Goal: Answer question/provide support: Share knowledge or assist other users

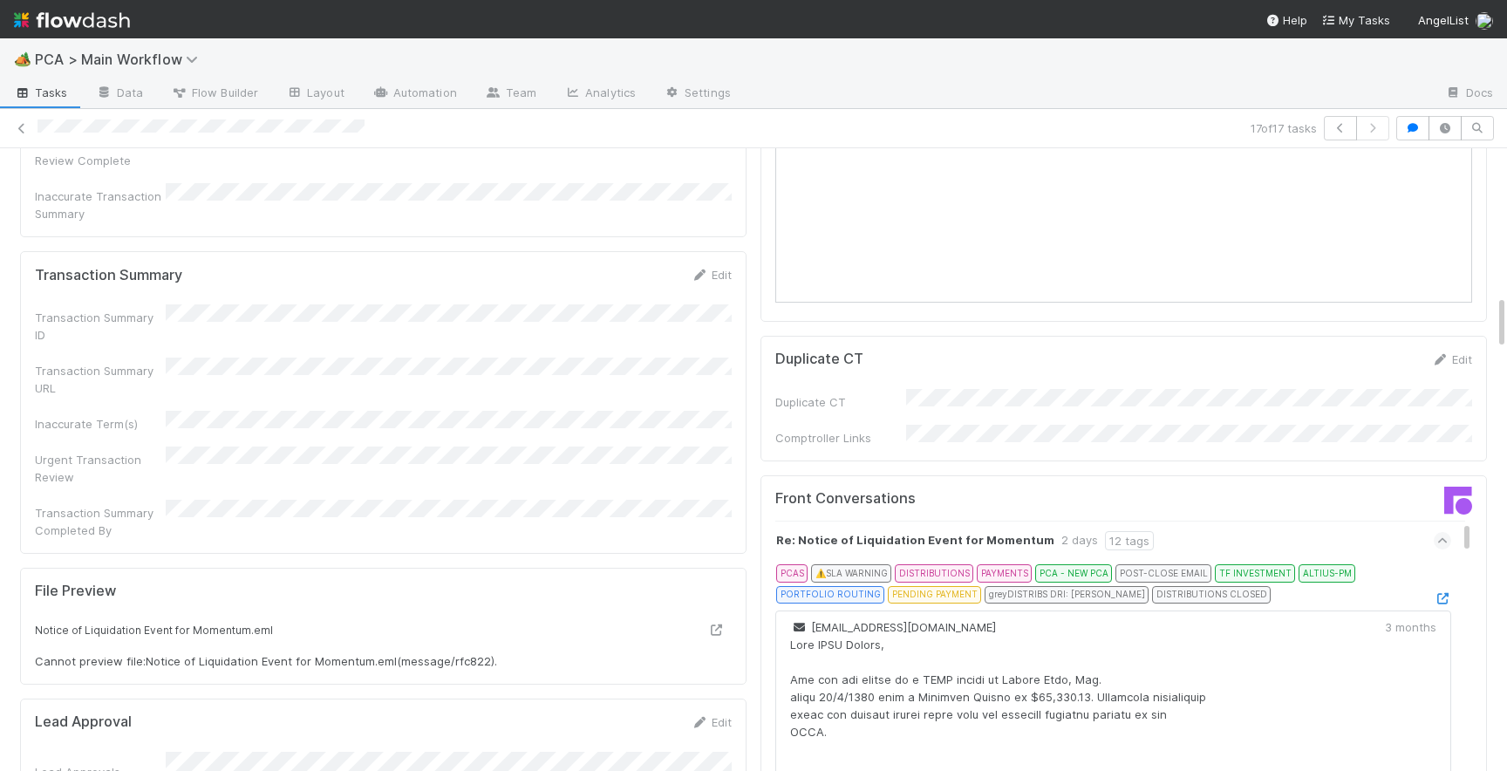
scroll to position [1676, 0]
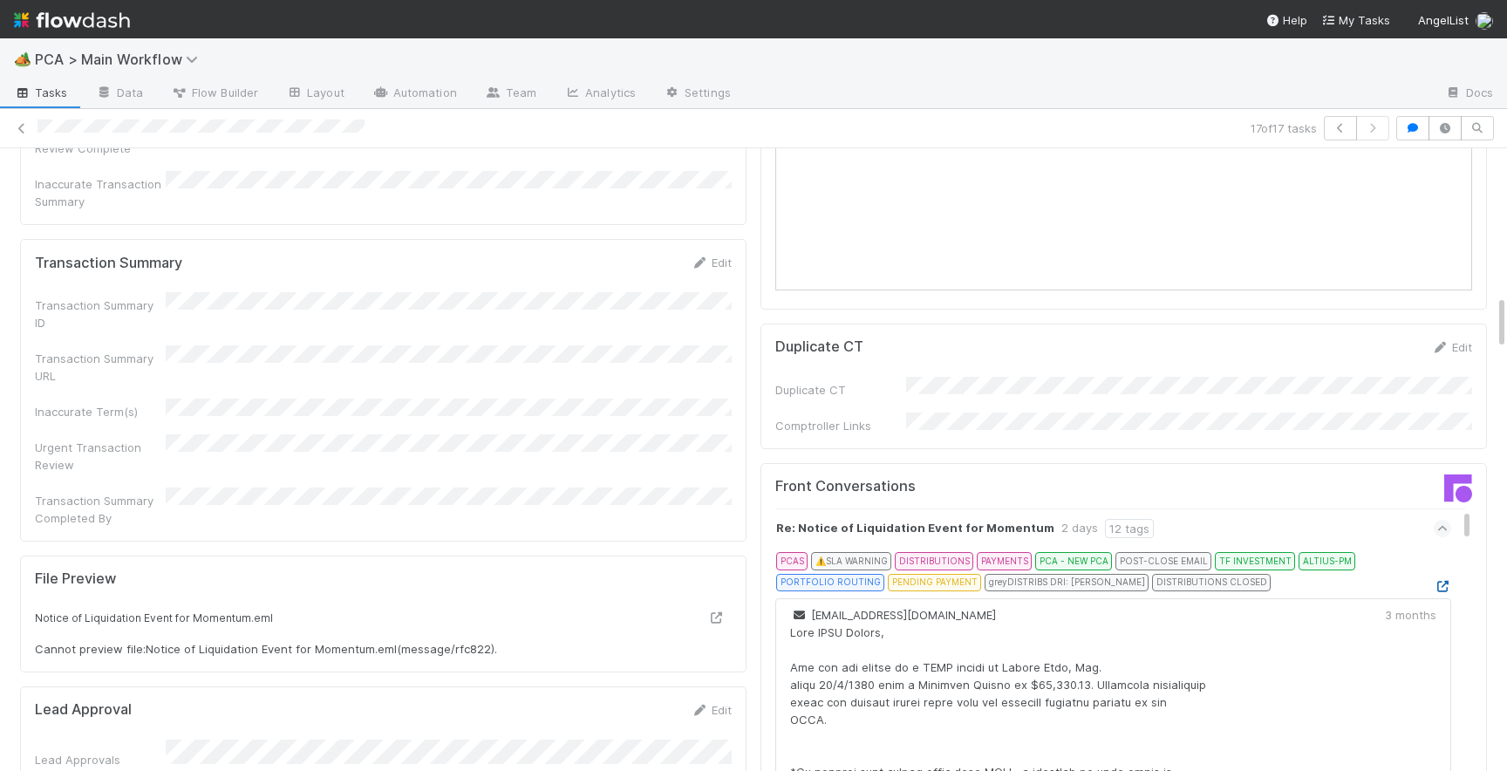
click at [1442, 581] on icon at bounding box center [1442, 586] width 17 height 11
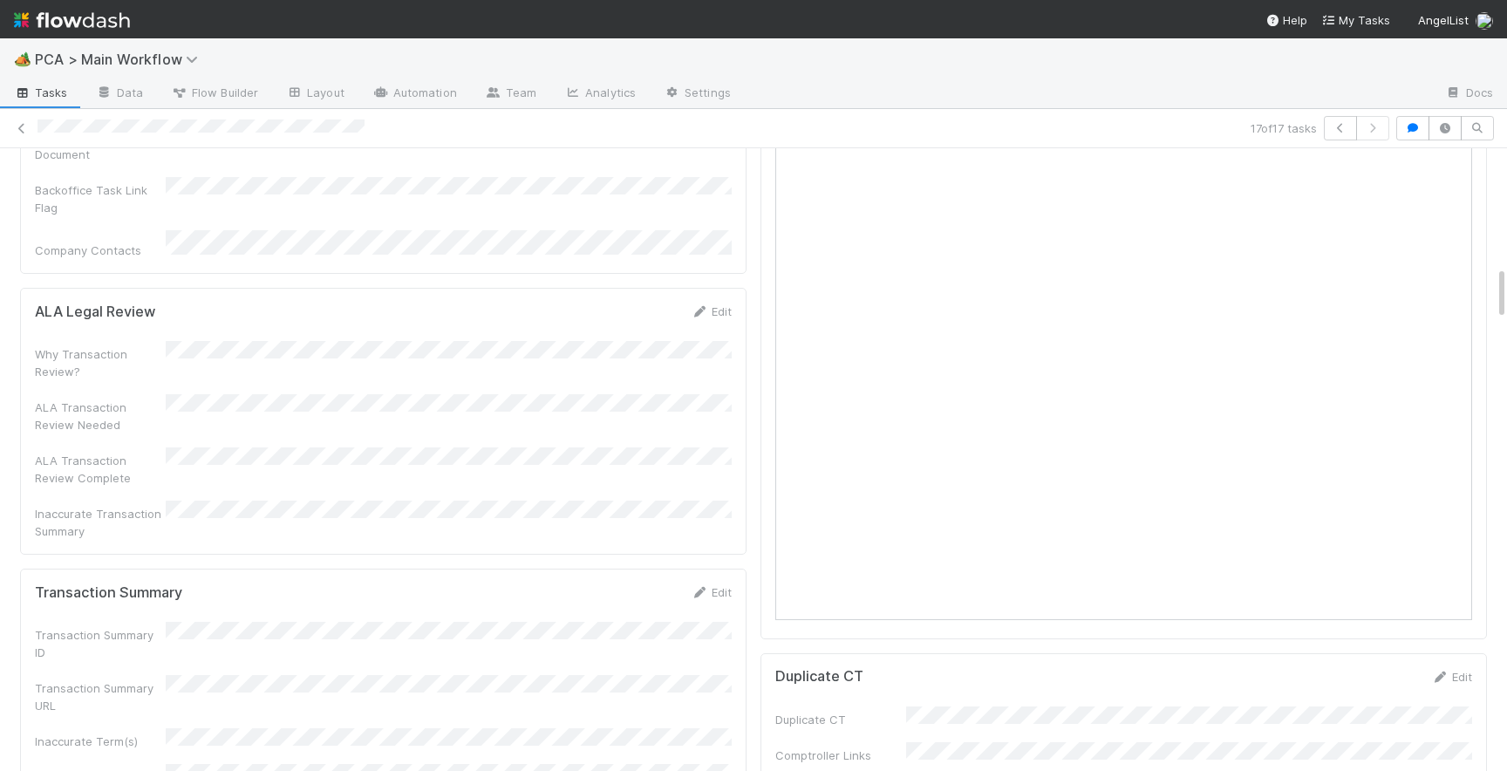
scroll to position [1353, 0]
click at [727, 577] on div "Edit" at bounding box center [711, 585] width 41 height 17
click at [720, 579] on link "Edit" at bounding box center [711, 586] width 41 height 14
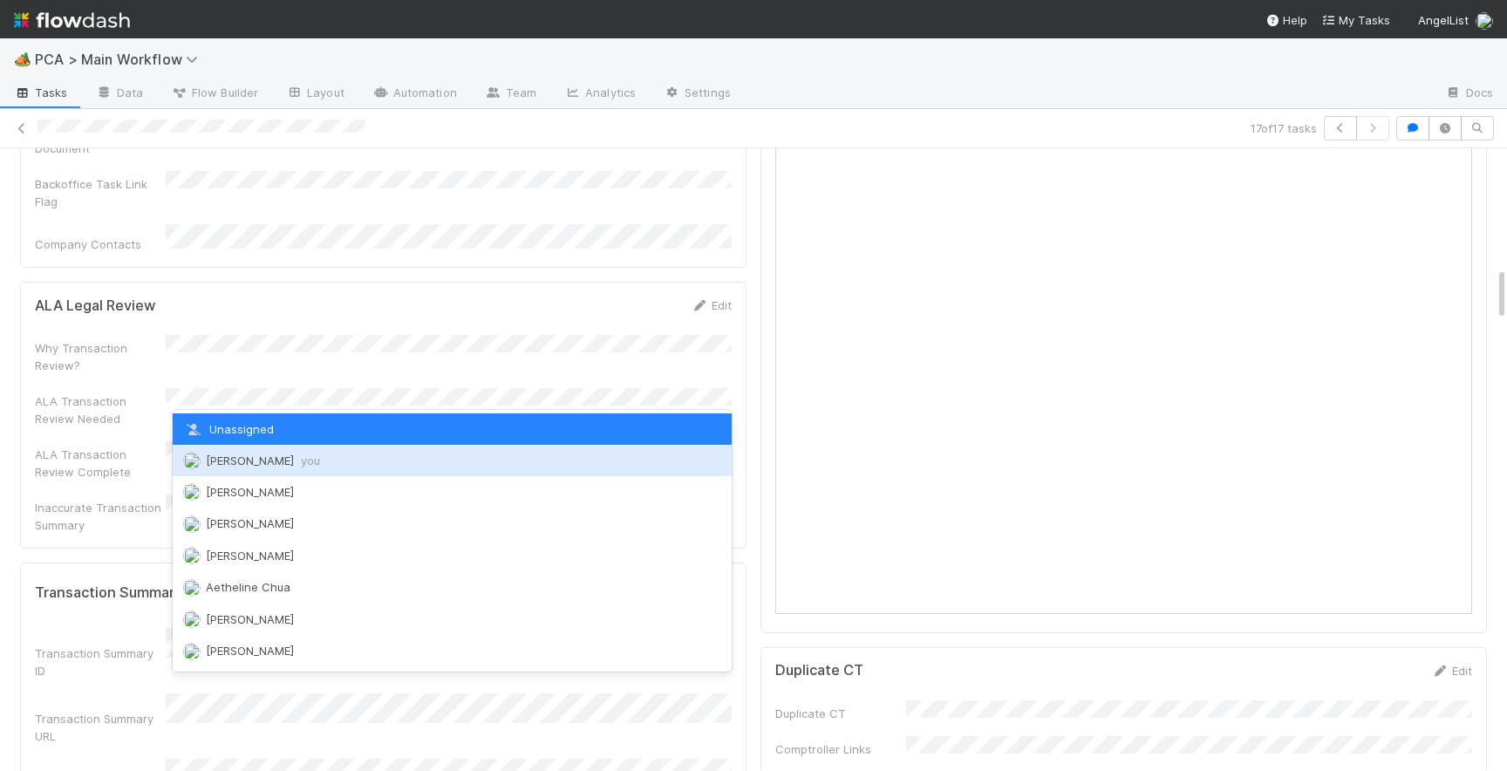
click at [297, 469] on div "[PERSON_NAME] you" at bounding box center [452, 460] width 559 height 31
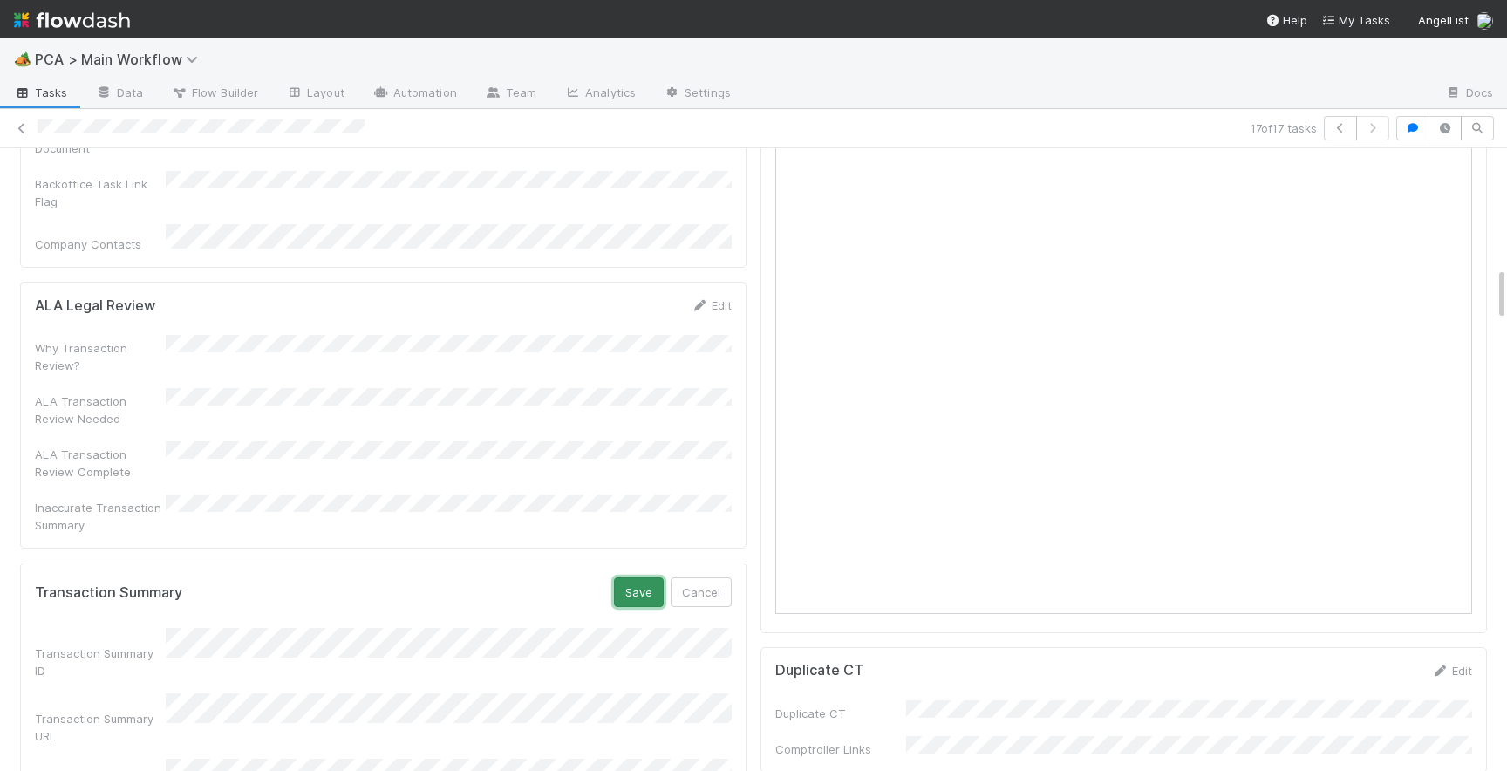
click at [656, 577] on button "Save" at bounding box center [639, 592] width 50 height 30
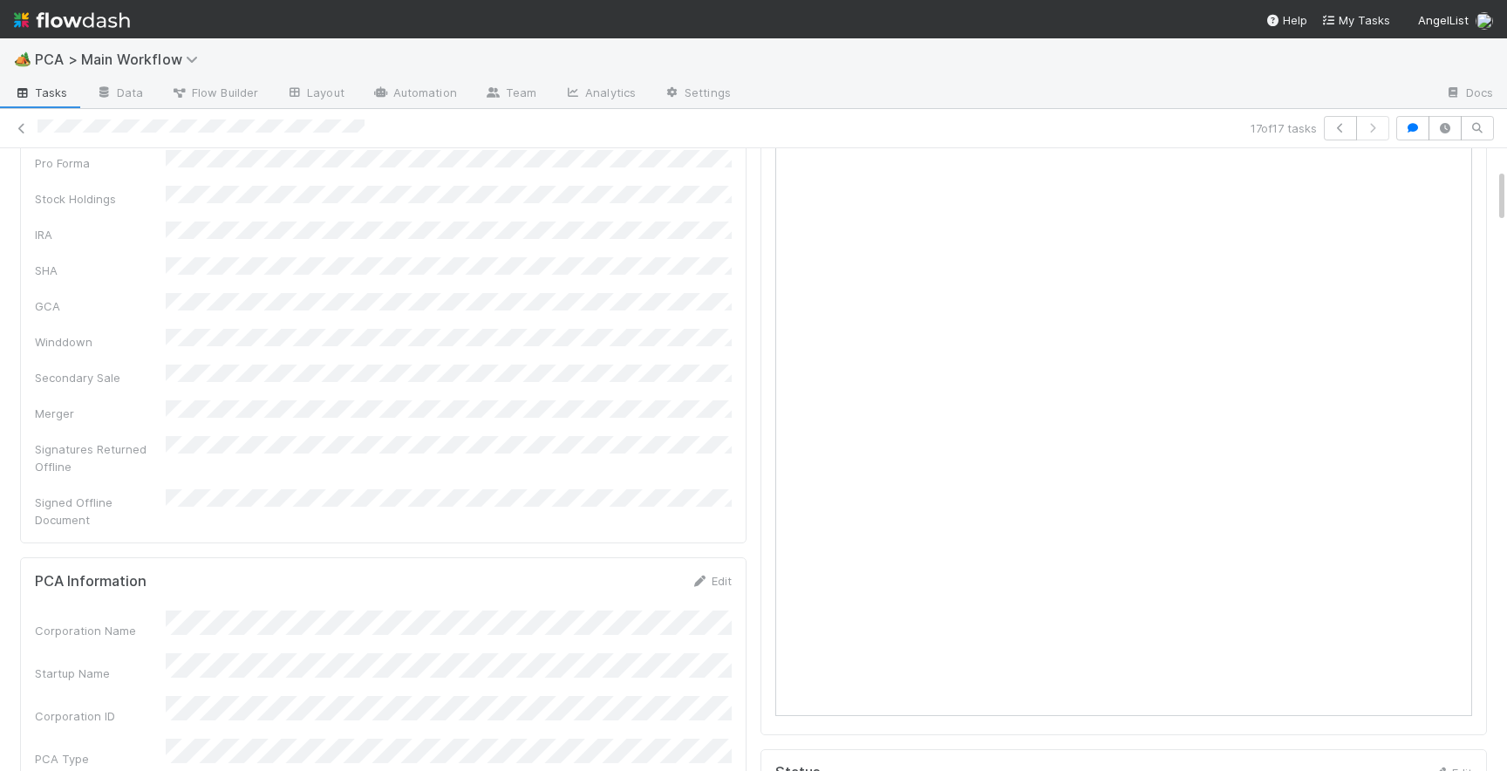
scroll to position [0, 0]
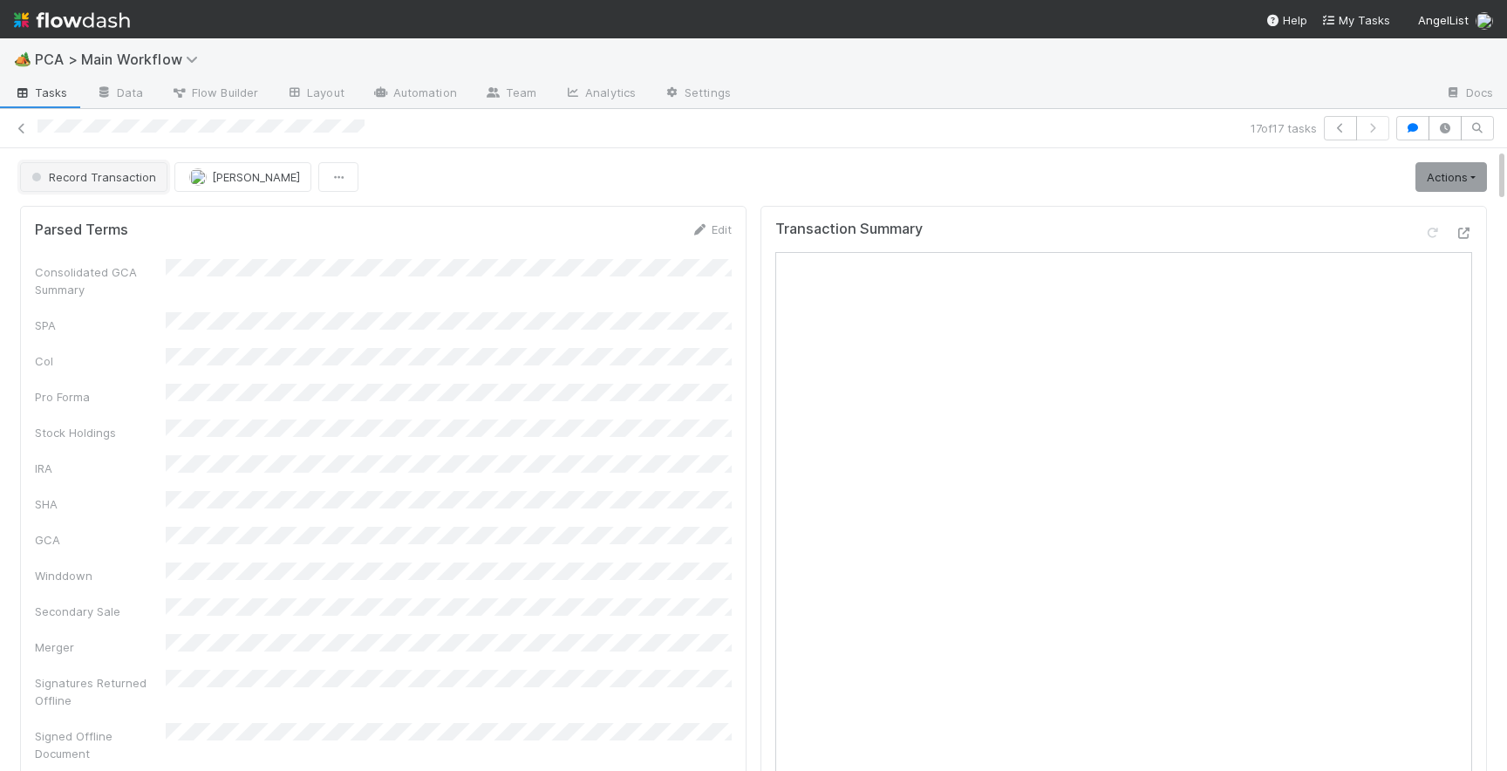
click at [106, 177] on span "Record Transaction" at bounding box center [92, 177] width 128 height 14
click at [112, 228] on div "Internal - Open Question / Request" at bounding box center [137, 220] width 246 height 31
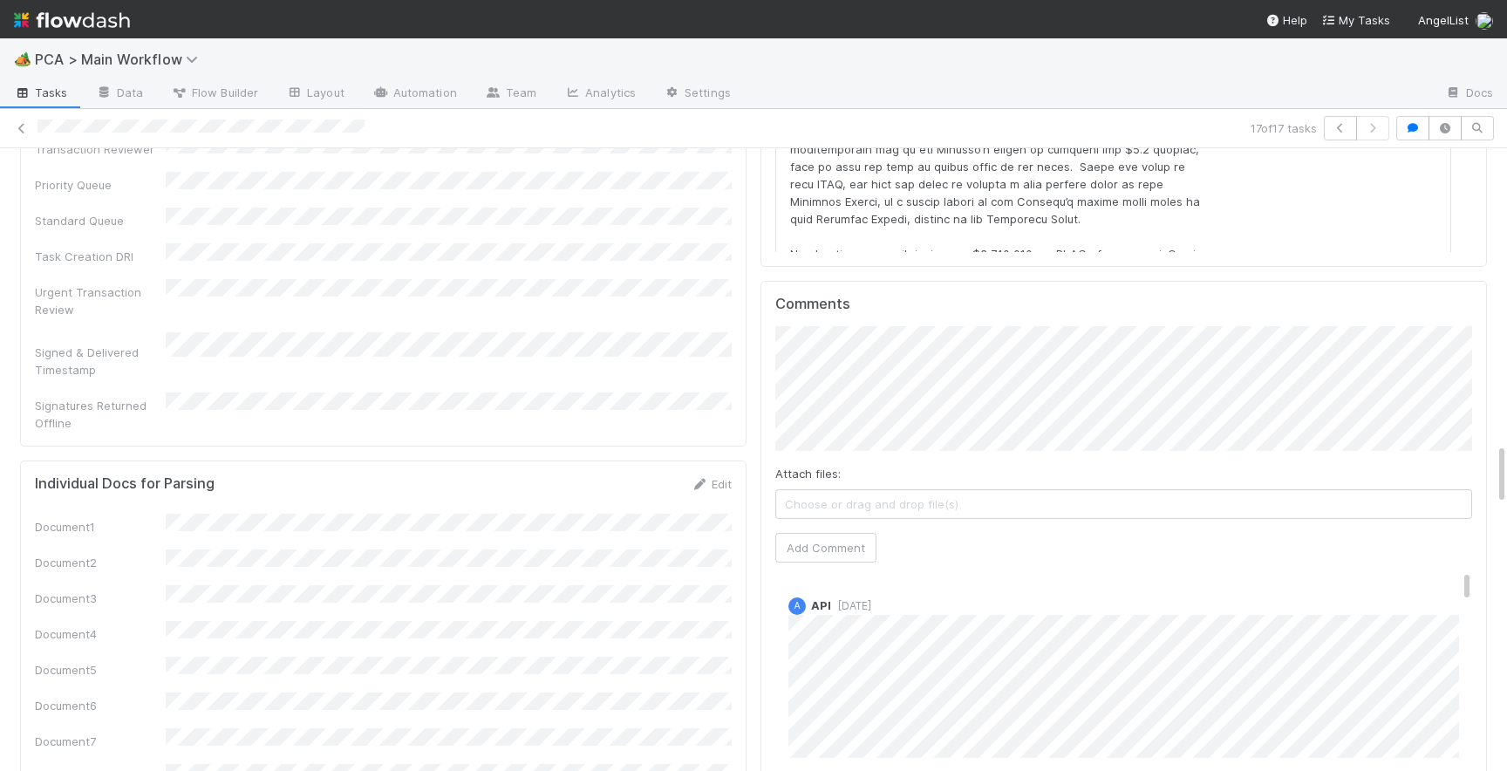
scroll to position [2943, 0]
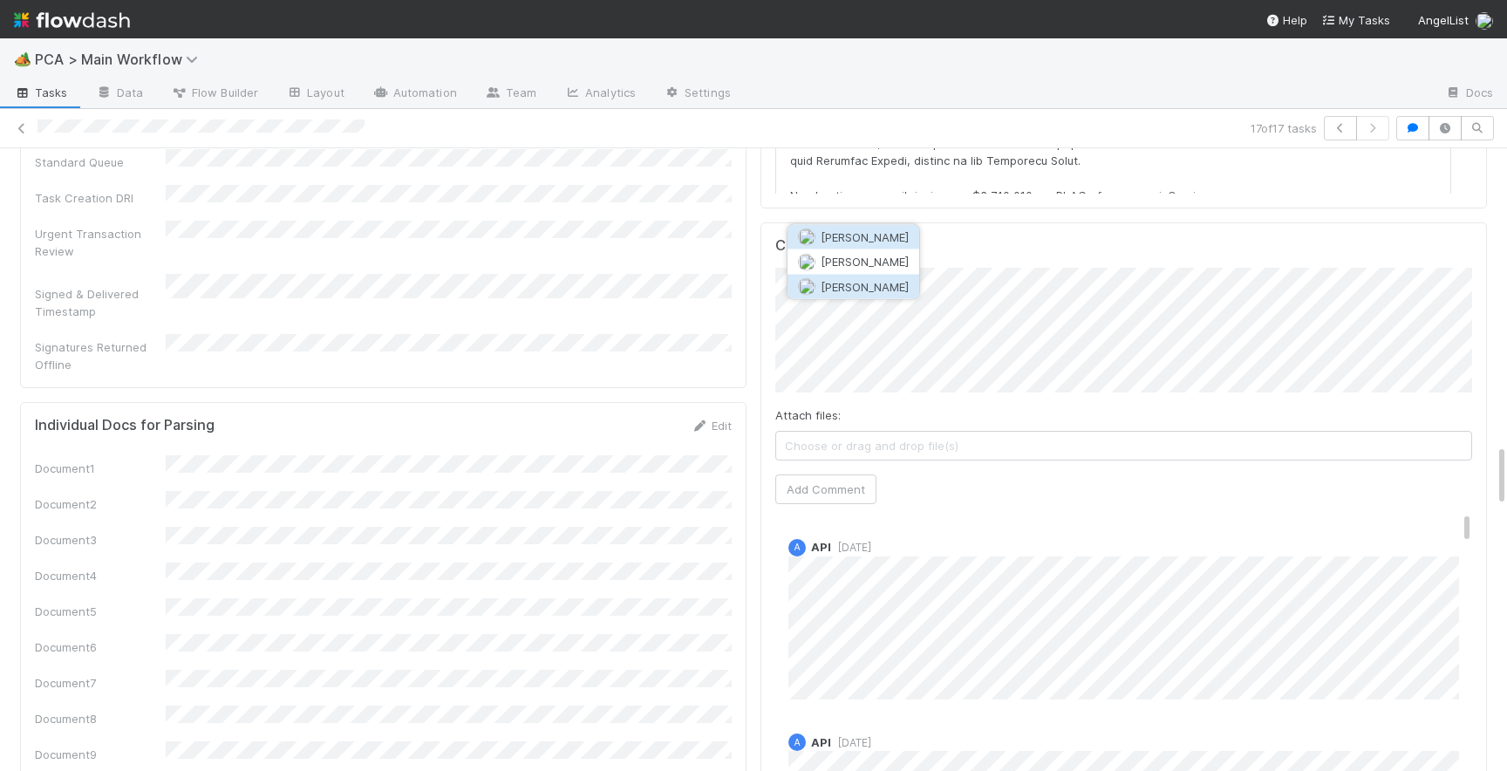
click at [870, 287] on span "[PERSON_NAME]" at bounding box center [865, 286] width 88 height 14
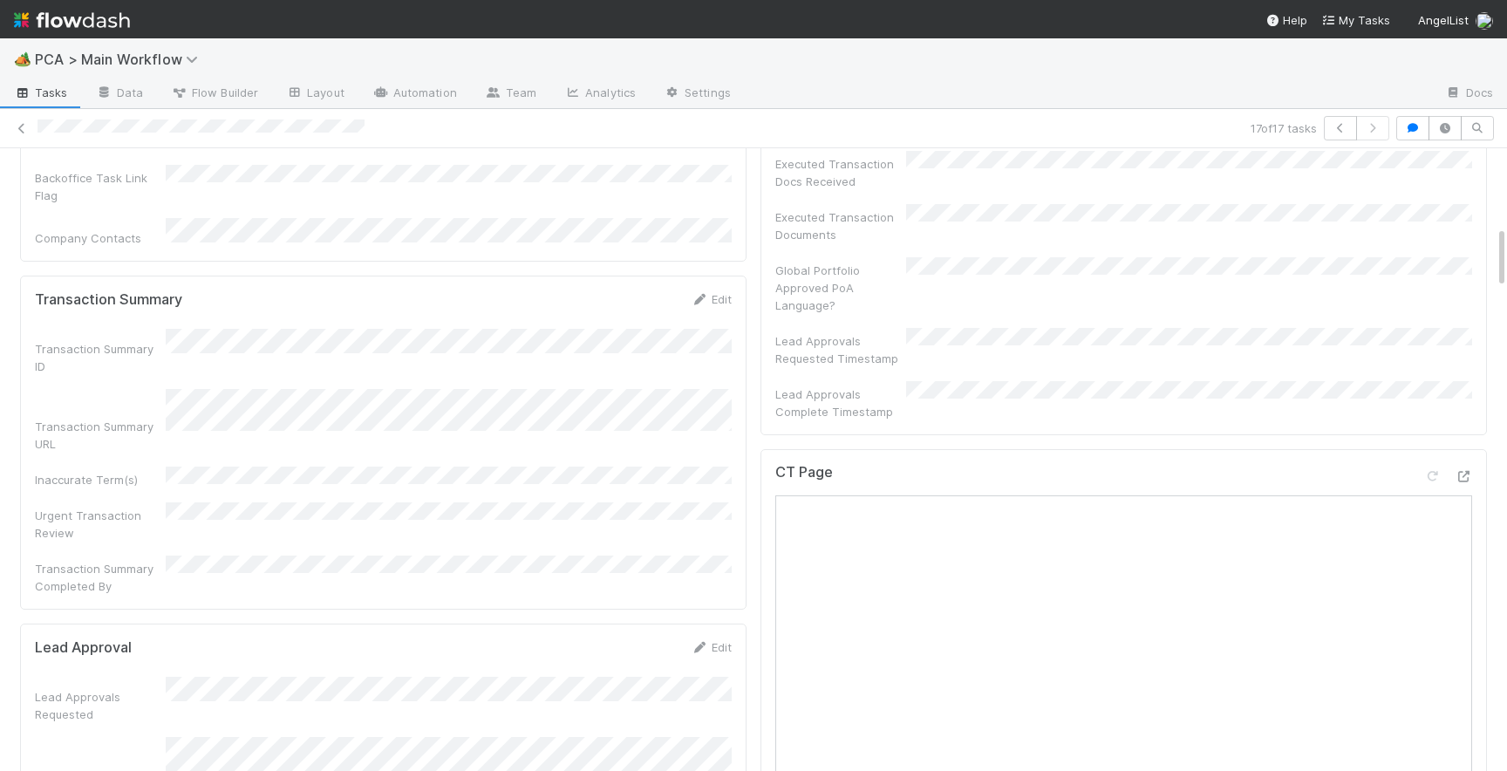
scroll to position [777, 0]
click at [1463, 467] on icon at bounding box center [1463, 472] width 17 height 11
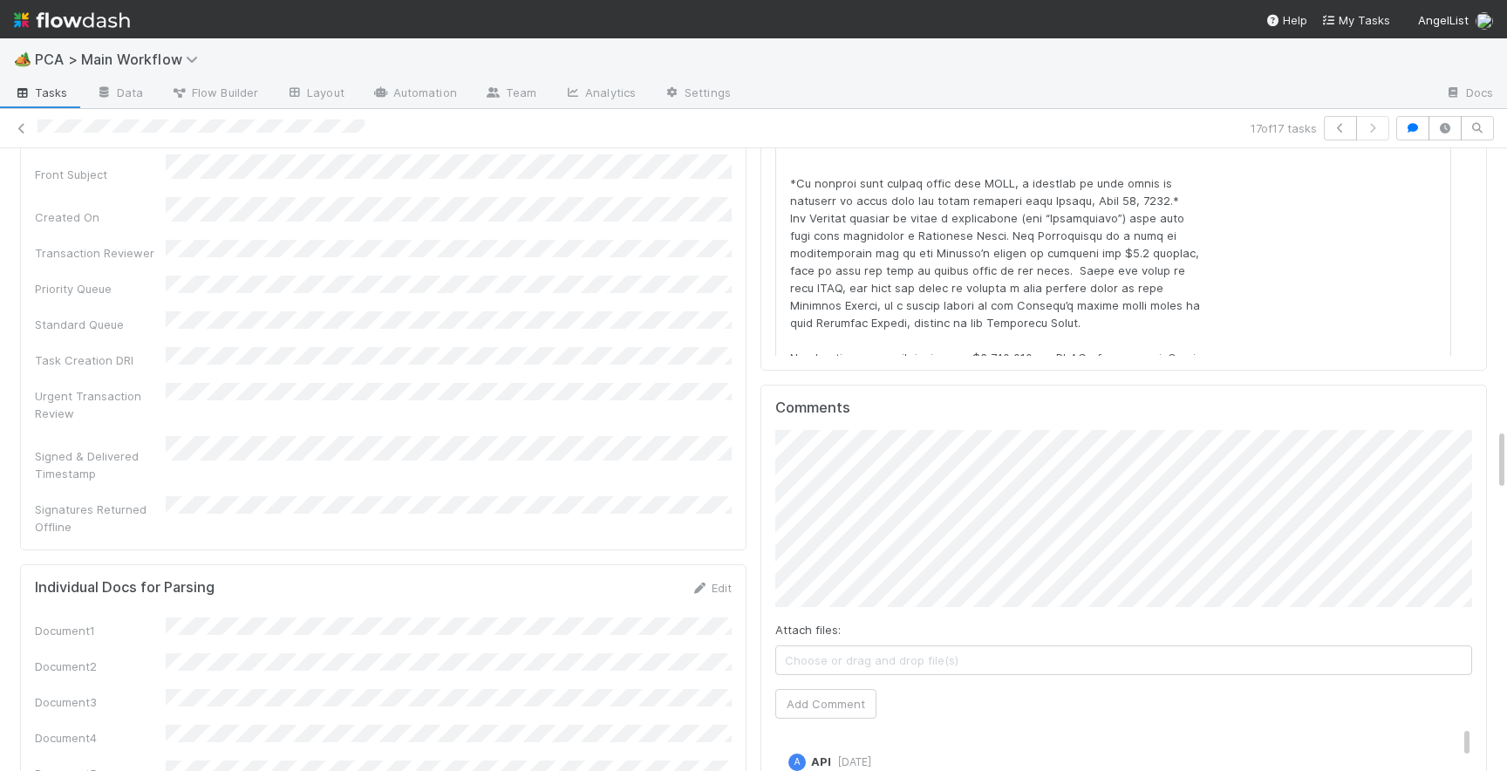
scroll to position [2792, 0]
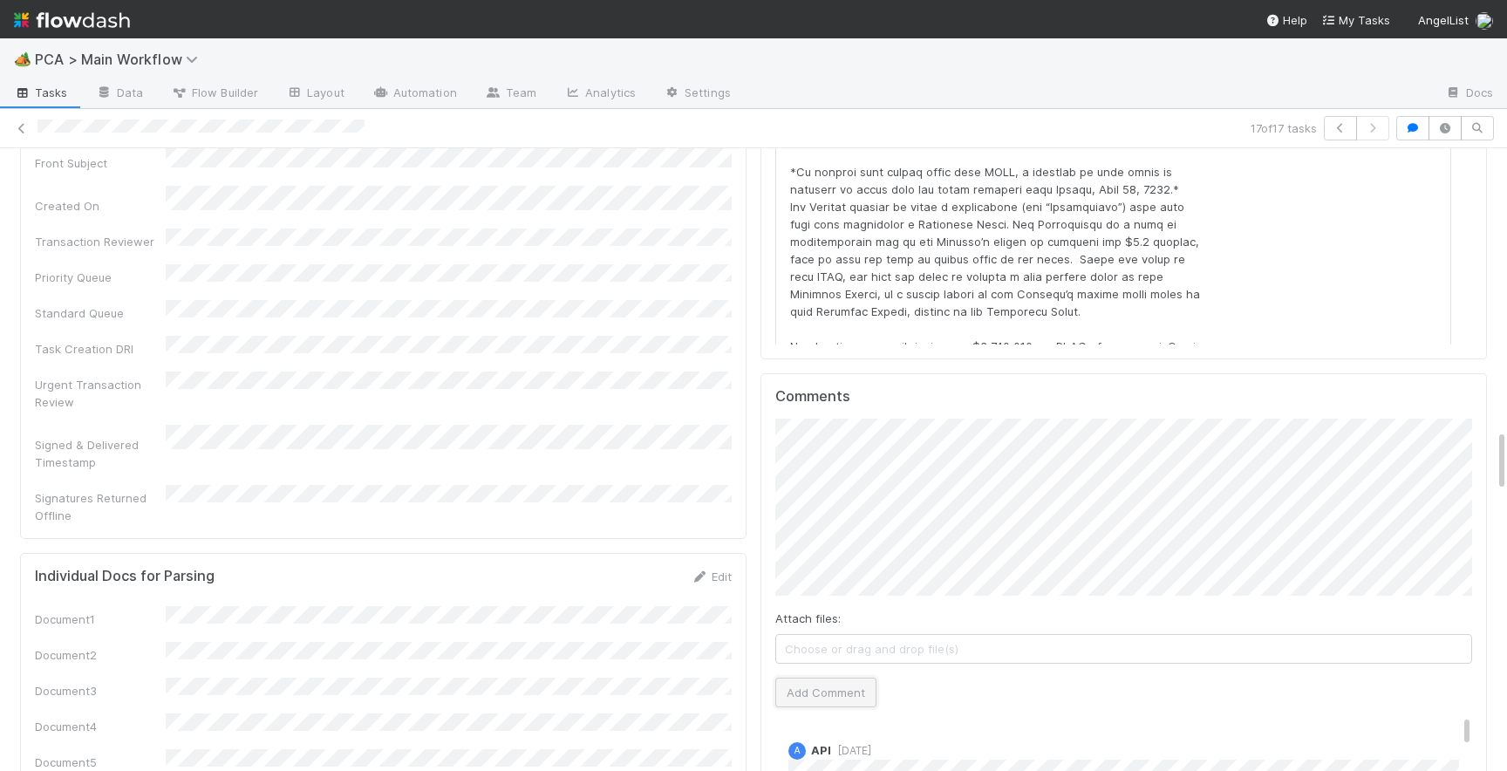
click at [799, 678] on button "Add Comment" at bounding box center [825, 693] width 101 height 30
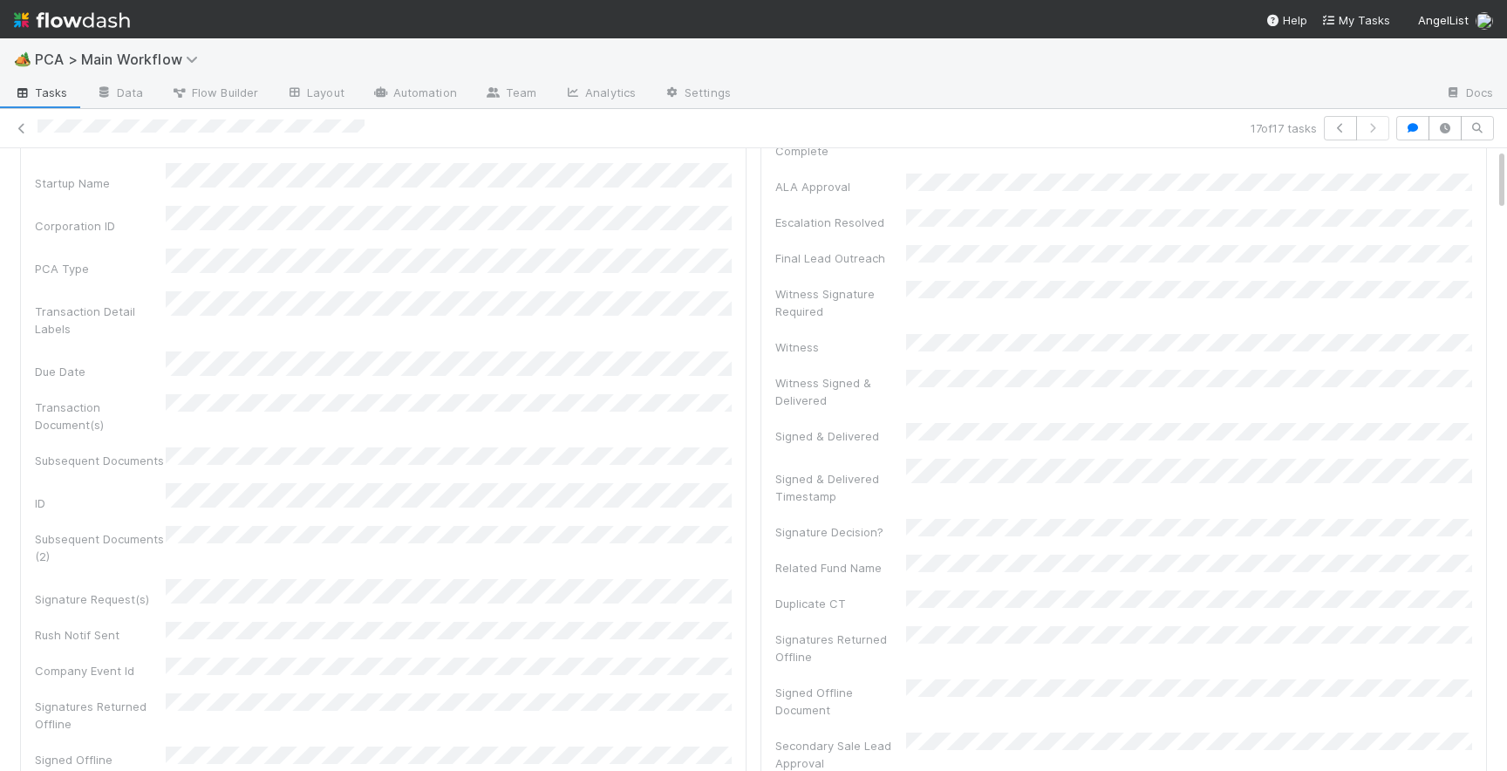
scroll to position [0, 0]
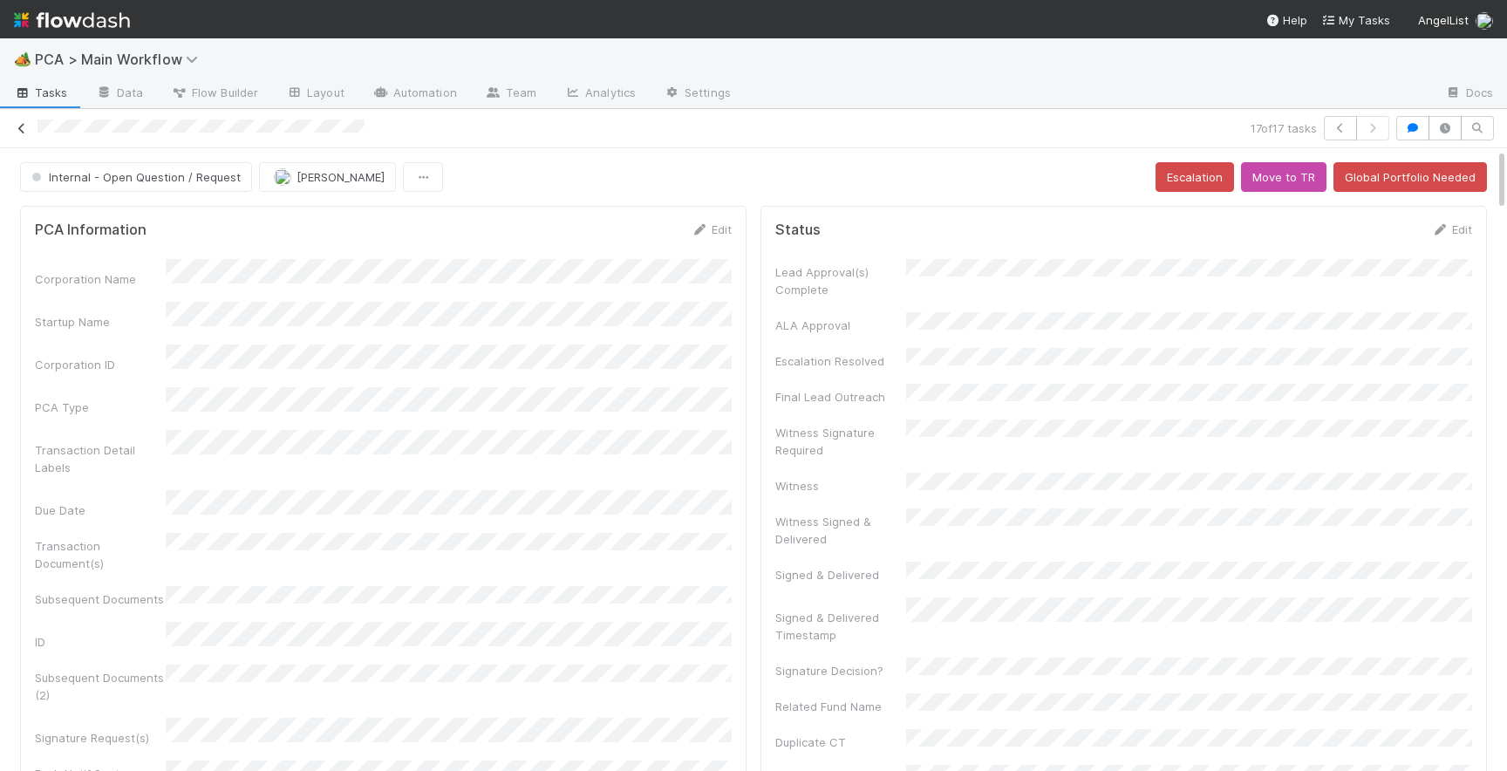
click at [18, 126] on icon at bounding box center [21, 128] width 17 height 11
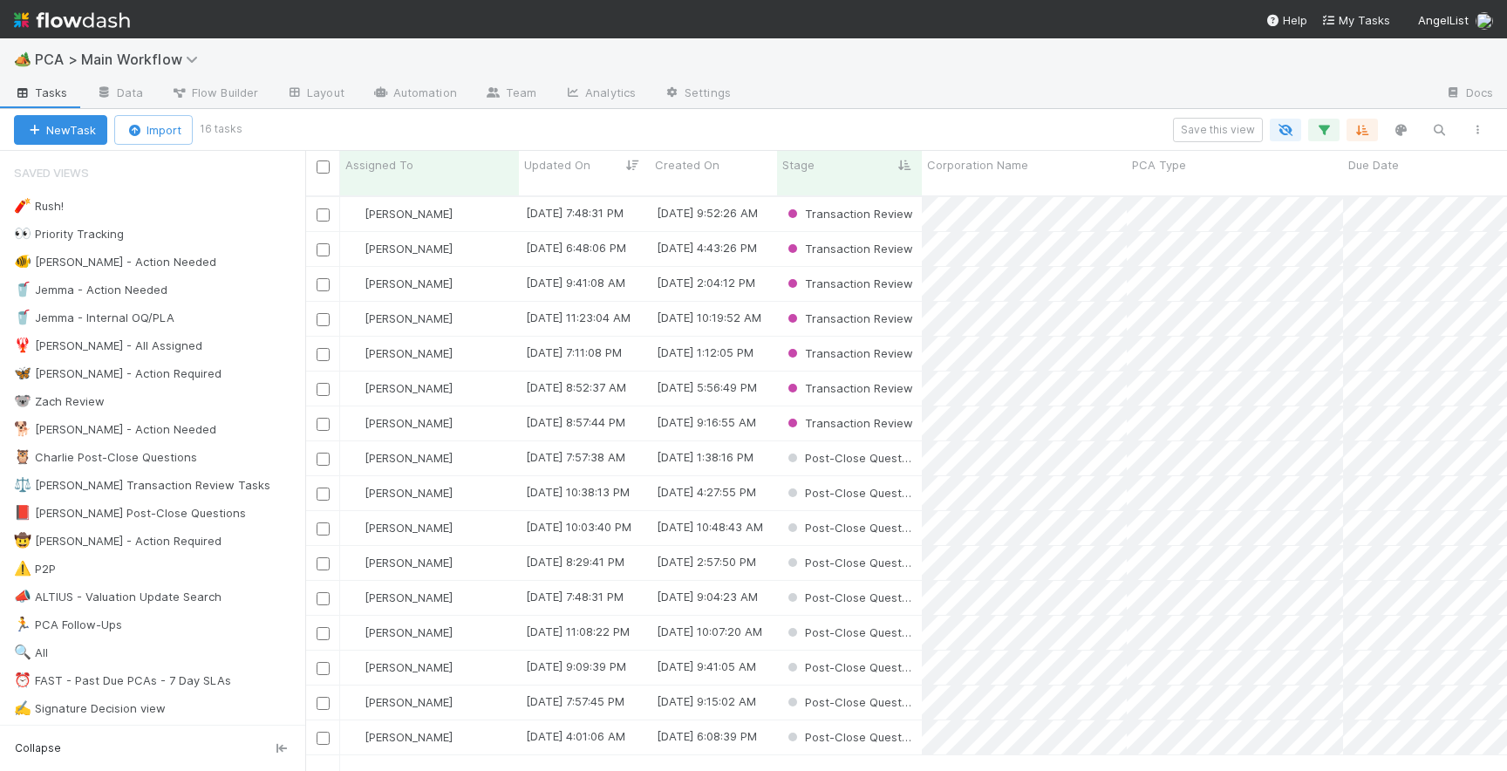
scroll to position [589, 1202]
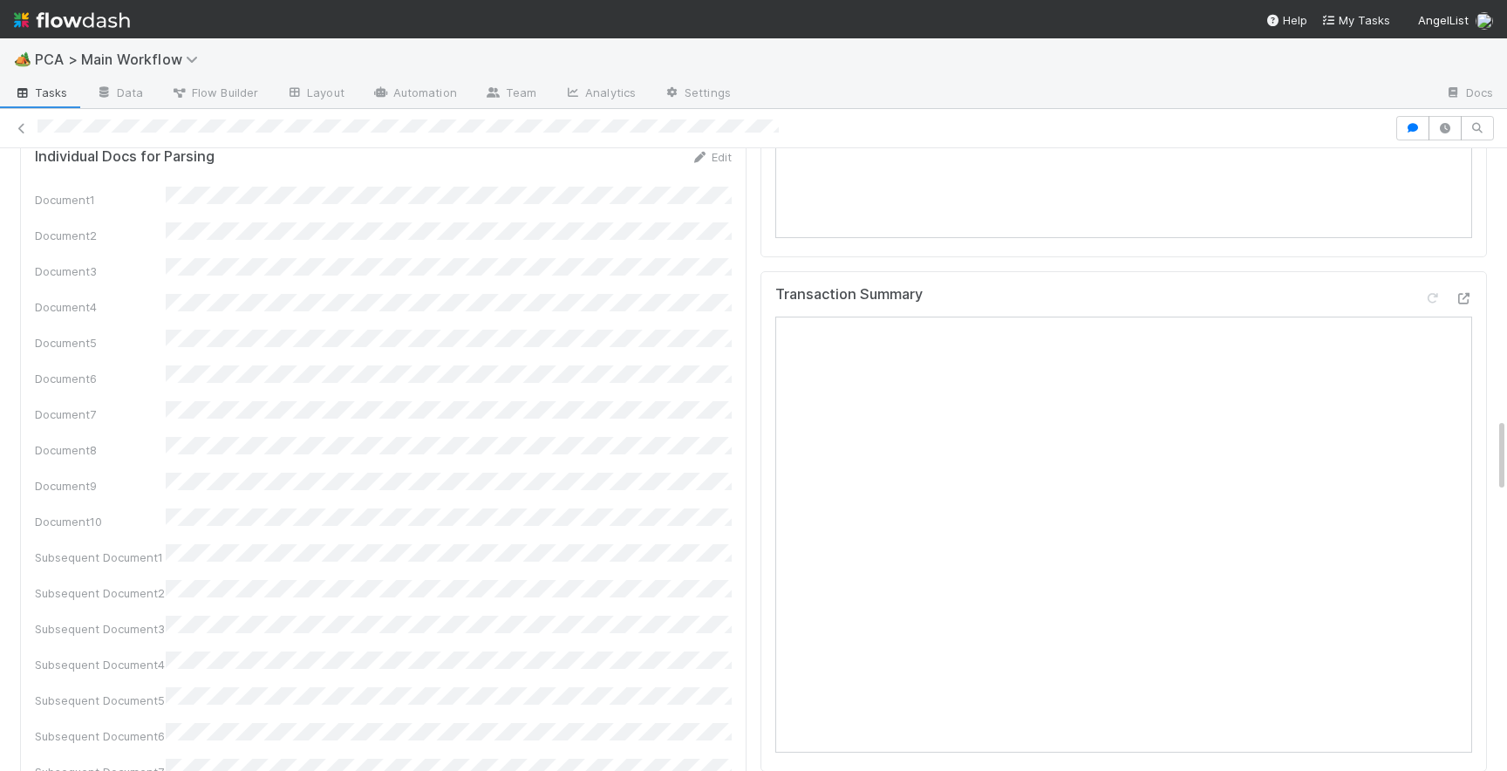
scroll to position [2254, 0]
click at [1463, 287] on icon at bounding box center [1463, 292] width 17 height 11
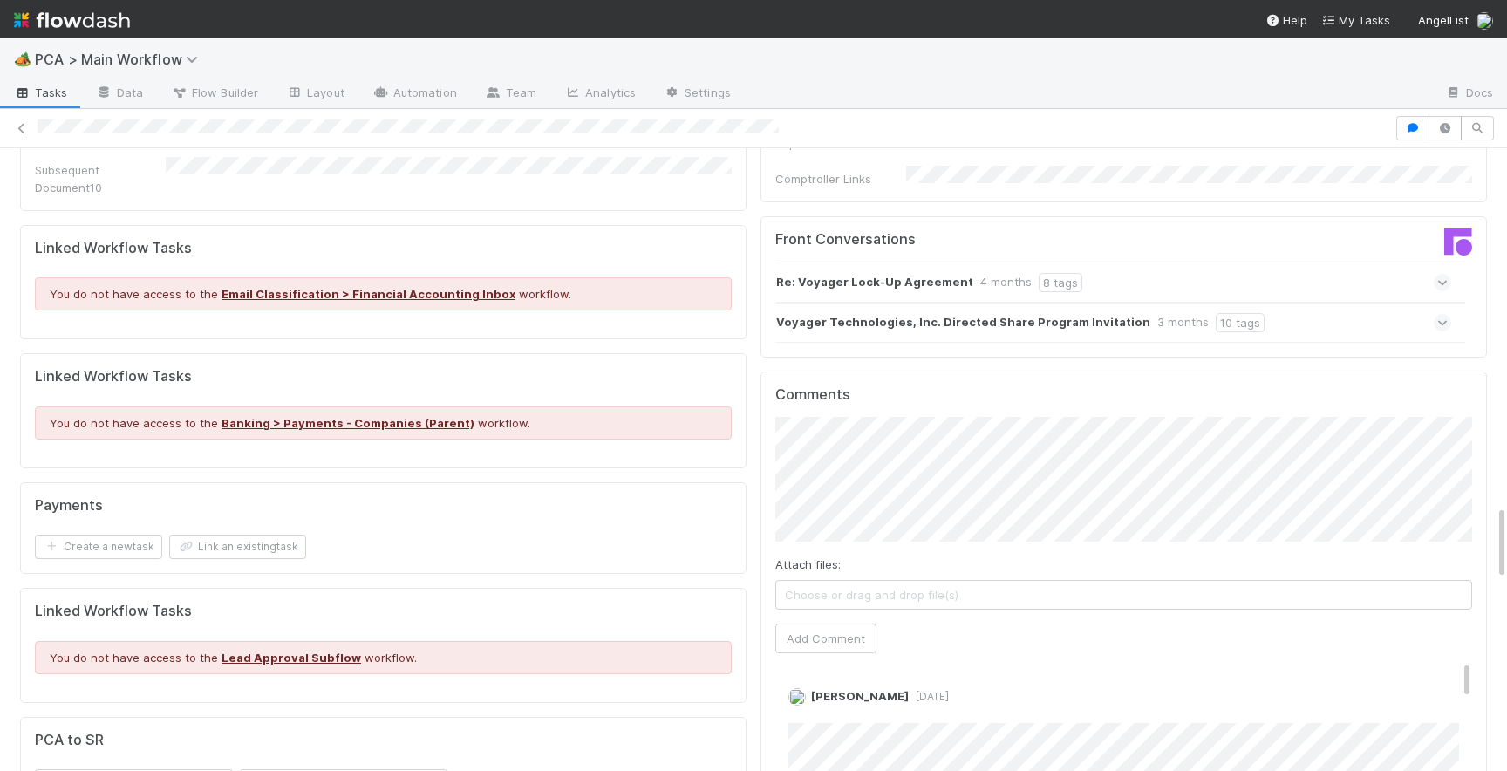
scroll to position [2946, 0]
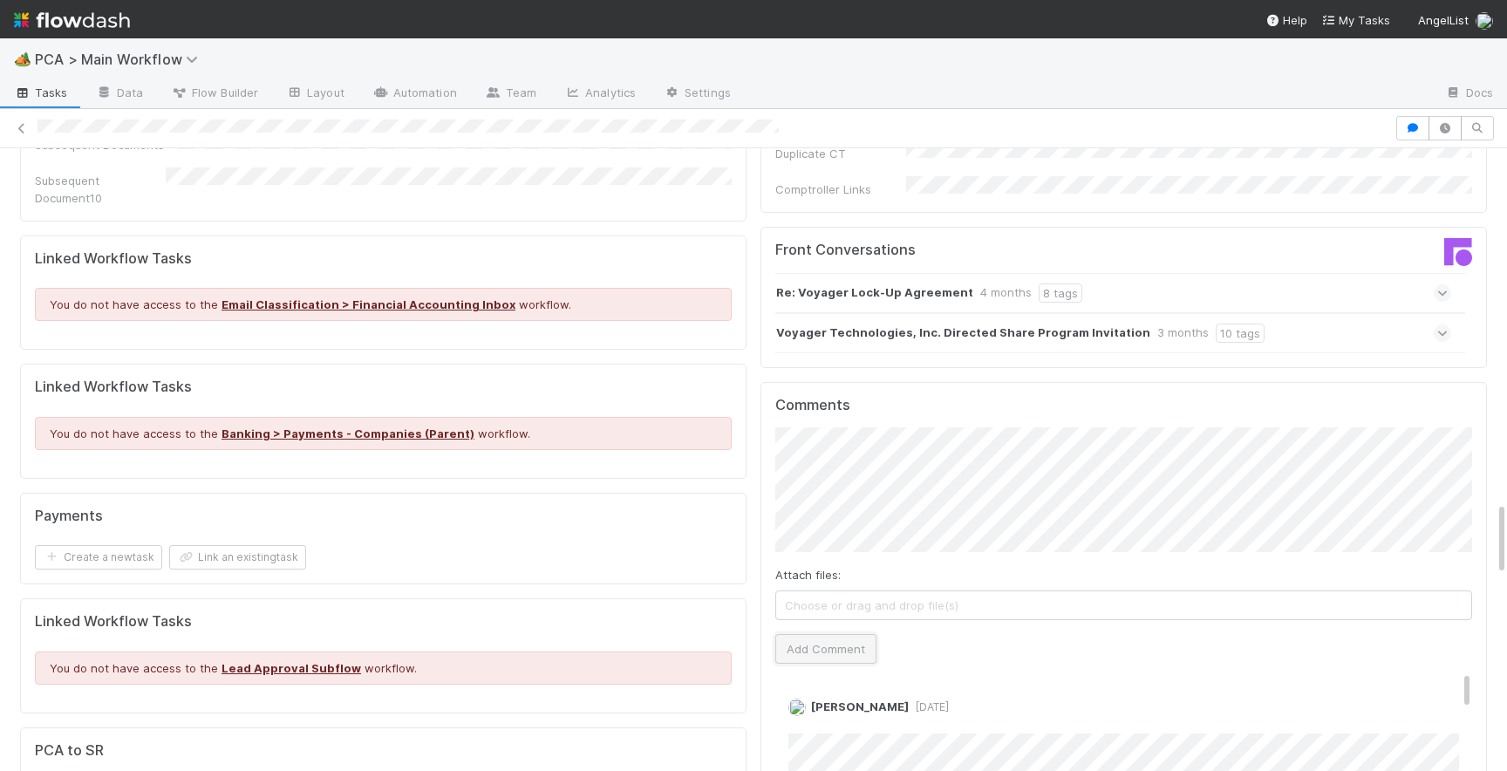
click at [832, 634] on button "Add Comment" at bounding box center [825, 649] width 101 height 30
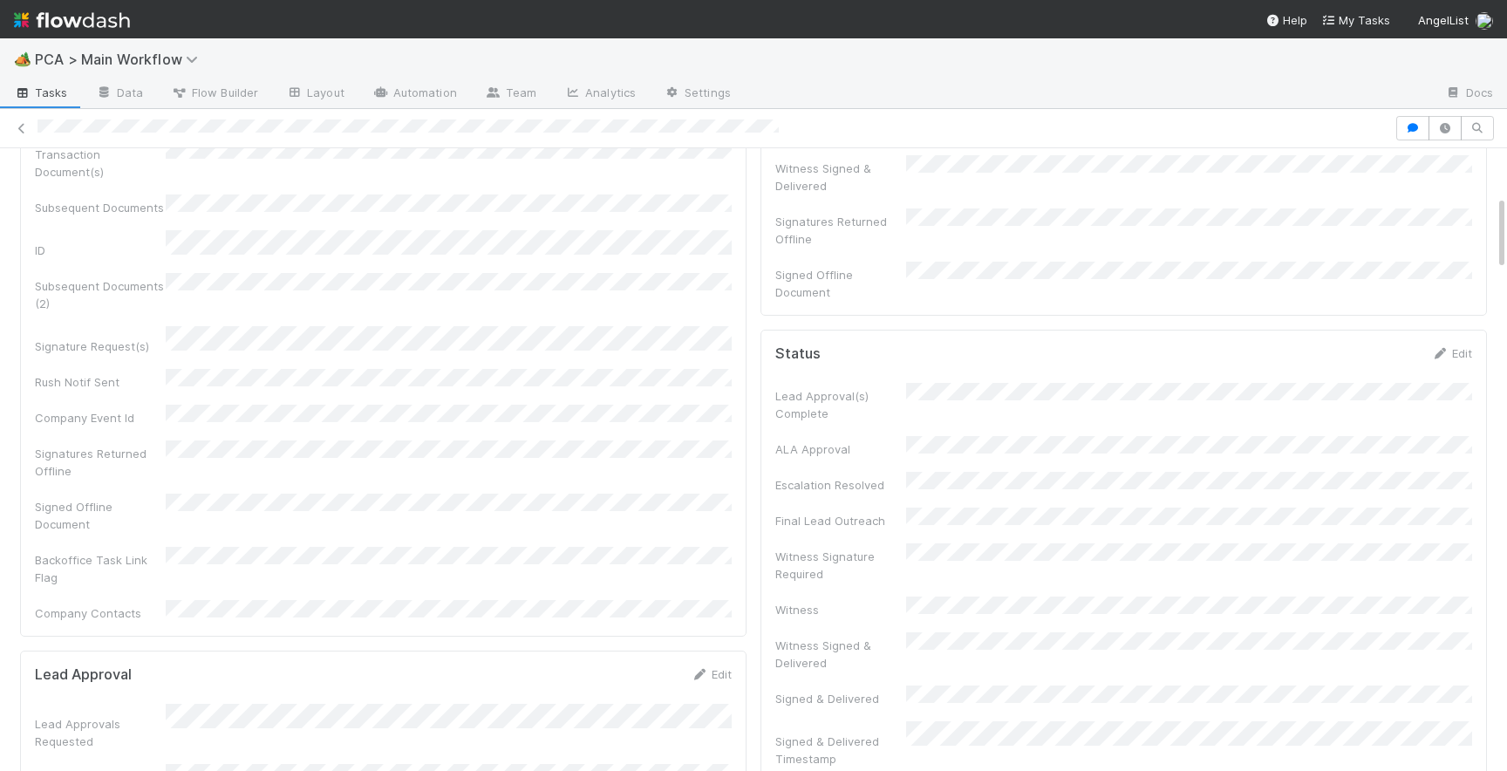
scroll to position [0, 0]
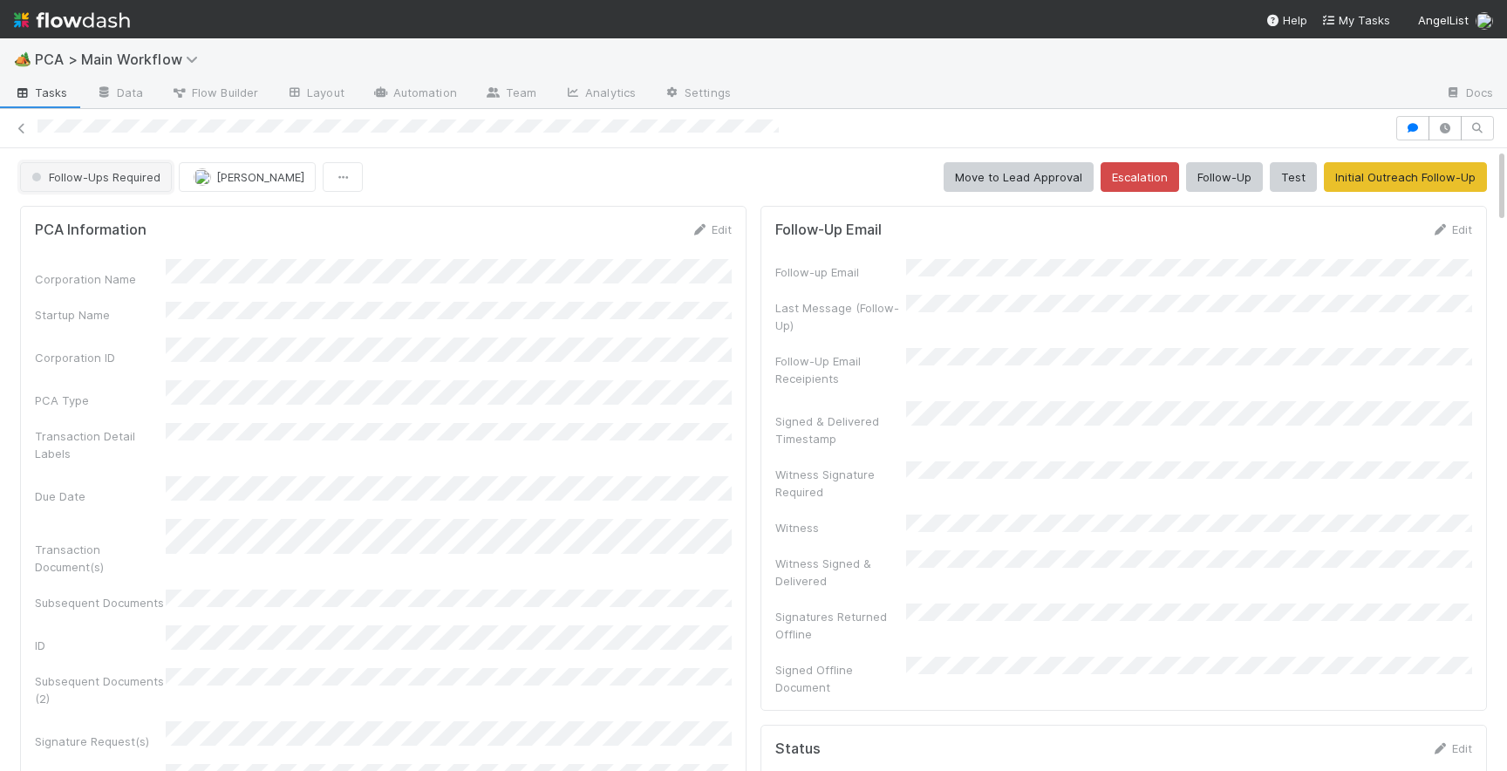
click at [103, 174] on span "Follow-Ups Required" at bounding box center [94, 177] width 133 height 14
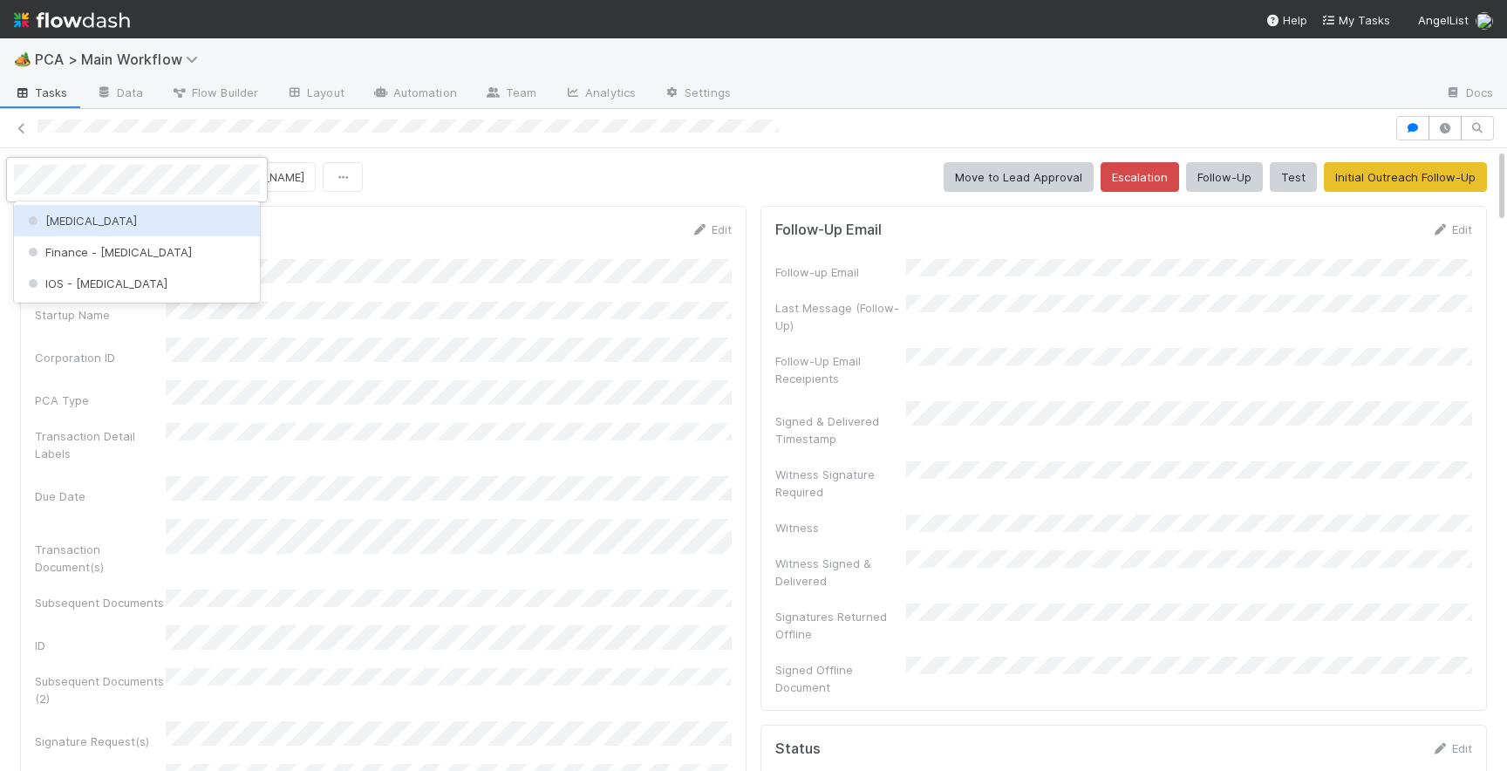
click at [116, 223] on div "[MEDICAL_DATA]" at bounding box center [137, 220] width 246 height 31
